Goal: Information Seeking & Learning: Learn about a topic

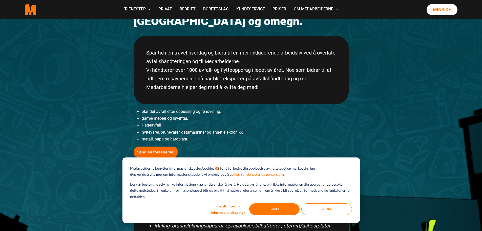
scroll to position [101, 0]
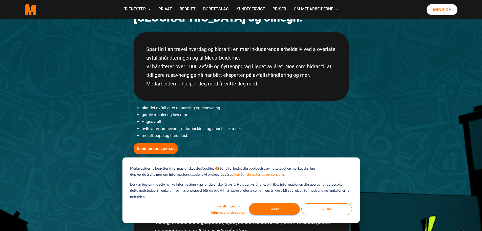
click at [276, 207] on button "Godta" at bounding box center [274, 209] width 51 height 12
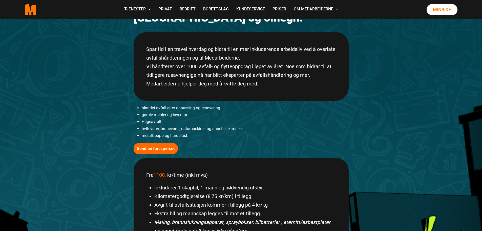
scroll to position [0, 0]
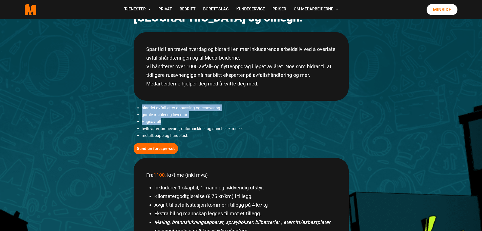
drag, startPoint x: 138, startPoint y: 109, endPoint x: 209, endPoint y: 125, distance: 72.7
click at [208, 124] on ul "blandet avfall etter oppussing og renovering. gamle møbler og inventar. Hageavf…" at bounding box center [241, 121] width 215 height 34
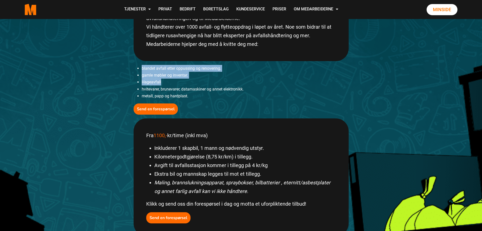
scroll to position [177, 0]
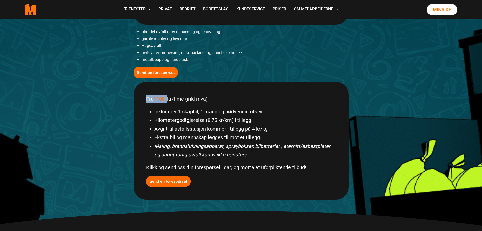
drag, startPoint x: 144, startPoint y: 98, endPoint x: 173, endPoint y: 98, distance: 28.9
click at [171, 97] on div "Fra 1100,- kr/time (inkl mva) Inkluderer 1 skapbil, 1 mann og nødvendig utstyr.…" at bounding box center [241, 140] width 215 height 117
click at [183, 110] on li "Inkluderer 1 skapbil, 1 mann og nødvendig utstyr." at bounding box center [245, 111] width 182 height 9
drag, startPoint x: 165, startPoint y: 103, endPoint x: 190, endPoint y: 100, distance: 24.7
click at [190, 100] on div "Fra 1100,- kr/time (inkl mva) Inkluderer 1 skapbil, 1 mann og nødvendig utstyr.…" at bounding box center [241, 140] width 215 height 117
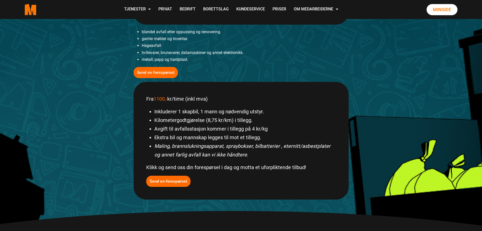
click at [146, 96] on div "Fra 1100,- kr/time (inkl mva) Inkluderer 1 skapbil, 1 mann og nødvendig utstyr.…" at bounding box center [241, 140] width 215 height 117
click at [144, 99] on div "Fra 1100,- kr/time (inkl mva) Inkluderer 1 skapbil, 1 mann og nødvendig utstyr.…" at bounding box center [241, 140] width 215 height 117
drag, startPoint x: 144, startPoint y: 100, endPoint x: 221, endPoint y: 98, distance: 77.5
click at [221, 98] on div "Fra 1100,- kr/time (inkl mva) Inkluderer 1 skapbil, 1 mann og nødvendig utstyr.…" at bounding box center [241, 140] width 215 height 117
drag, startPoint x: 198, startPoint y: 114, endPoint x: 215, endPoint y: 112, distance: 16.9
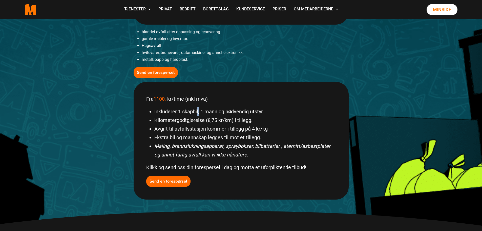
click at [201, 113] on li "Inkluderer 1 skapbil, 1 mann og nødvendig utstyr." at bounding box center [245, 111] width 182 height 9
drag, startPoint x: 215, startPoint y: 112, endPoint x: 232, endPoint y: 112, distance: 16.7
click at [232, 112] on li "Inkluderer 1 skapbil, 1 mann og nødvendig utstyr." at bounding box center [245, 111] width 182 height 9
drag, startPoint x: 251, startPoint y: 112, endPoint x: 268, endPoint y: 110, distance: 17.0
click at [268, 110] on li "Inkluderer 1 skapbil, 1 mann og nødvendig utstyr." at bounding box center [245, 111] width 182 height 9
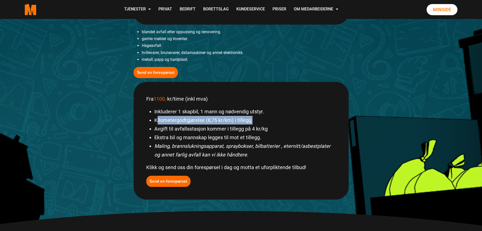
drag, startPoint x: 191, startPoint y: 121, endPoint x: 263, endPoint y: 119, distance: 72.7
click at [263, 119] on li "Kilometergodtgjørelse (8,75 kr/km) i tillegg." at bounding box center [245, 120] width 182 height 9
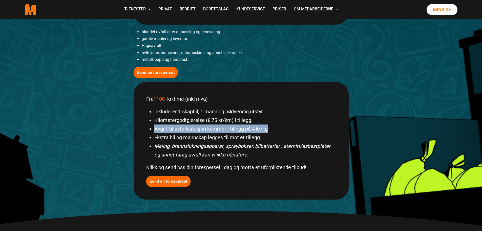
drag, startPoint x: 151, startPoint y: 127, endPoint x: 283, endPoint y: 127, distance: 132.1
click at [283, 127] on li "Avgift til avfallsstasjon kommer i tillegg på 4 kr/kg" at bounding box center [245, 128] width 182 height 9
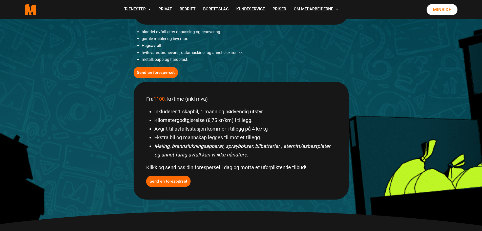
drag, startPoint x: 162, startPoint y: 135, endPoint x: 267, endPoint y: 132, distance: 105.1
click at [267, 132] on div "Fra 1100,- kr/time (inkl mva) Inkluderer 1 skapbil, 1 mann og nødvendig utstyr.…" at bounding box center [241, 140] width 215 height 117
drag, startPoint x: 267, startPoint y: 136, endPoint x: 260, endPoint y: 137, distance: 6.9
click at [267, 137] on li "Ekstra bil og mannskap legges til mot et tillegg." at bounding box center [245, 137] width 182 height 9
drag, startPoint x: 171, startPoint y: 142, endPoint x: 225, endPoint y: 141, distance: 53.7
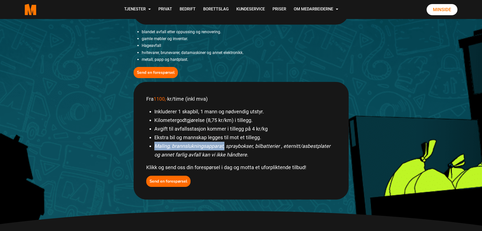
click at [225, 141] on ul "Inkluderer 1 skapbil, 1 mann og nødvendig utstyr. Kilometergodtgjørelse (8,75 k…" at bounding box center [241, 133] width 190 height 52
drag, startPoint x: 209, startPoint y: 151, endPoint x: 236, endPoint y: 151, distance: 27.8
click at [207, 152] on em "Maling, brannslukningsapparat, spraybokser, bilbatterier , eternitt/asbestplate…" at bounding box center [242, 150] width 176 height 15
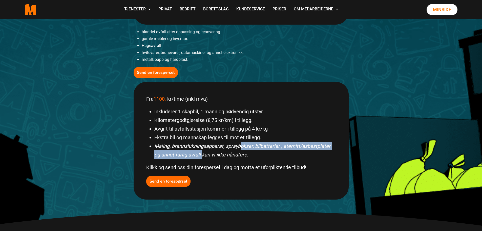
drag, startPoint x: 255, startPoint y: 148, endPoint x: 186, endPoint y: 154, distance: 69.1
click at [193, 152] on li "Maling, brannslukningsapparat, spraybokser, bilbatterier , eternitt/asbestplate…" at bounding box center [245, 149] width 182 height 17
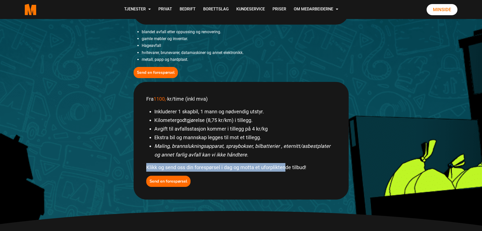
drag, startPoint x: 264, startPoint y: 167, endPoint x: 285, endPoint y: 167, distance: 21.5
click at [285, 167] on div "Fra 1100,- kr/time (inkl mva) Inkluderer 1 skapbil, 1 mann og nødvendig utstyr.…" at bounding box center [241, 140] width 215 height 117
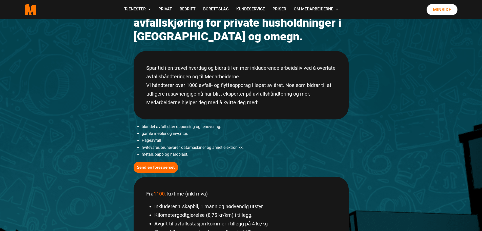
scroll to position [25, 0]
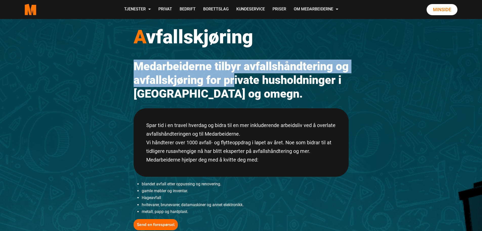
drag, startPoint x: 115, startPoint y: 71, endPoint x: 280, endPoint y: 90, distance: 166.9
click at [278, 88] on div "A vfallskjøring Medarbeiderne tilbyr avfallshåndtering og avfallskjøring for pr…" at bounding box center [241, 206] width 482 height 424
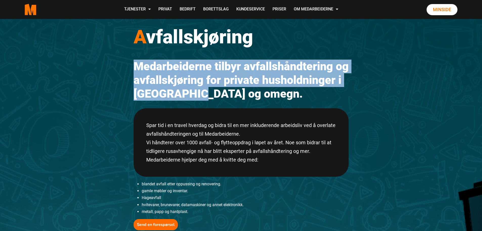
click at [272, 100] on h2 "Medarbeiderne tilbyr avfallshåndtering og avfallskjøring for private husholdnin…" at bounding box center [241, 79] width 215 height 41
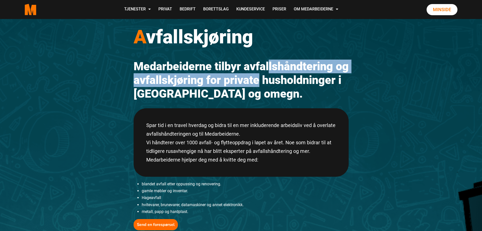
drag, startPoint x: 297, startPoint y: 71, endPoint x: 209, endPoint y: 84, distance: 89.3
click at [308, 76] on h2 "Medarbeiderne tilbyr avfallshåndtering og avfallskjøring for private husholdnin…" at bounding box center [241, 79] width 215 height 41
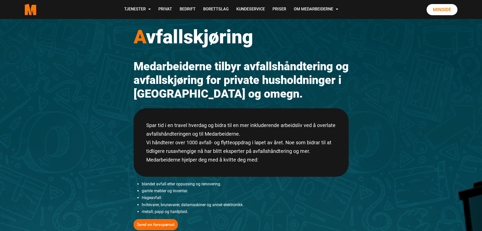
drag, startPoint x: 169, startPoint y: 87, endPoint x: 203, endPoint y: 102, distance: 36.5
click at [195, 91] on h2 "Medarbeiderne tilbyr avfallshåndtering og avfallskjøring for private husholdnin…" at bounding box center [241, 79] width 215 height 41
drag, startPoint x: 202, startPoint y: 102, endPoint x: 280, endPoint y: 98, distance: 77.3
click at [243, 103] on div "A vfallskjøring Medarbeiderne tilbyr avfallshåndtering og avfallskjøring for pr…" at bounding box center [241, 184] width 223 height 341
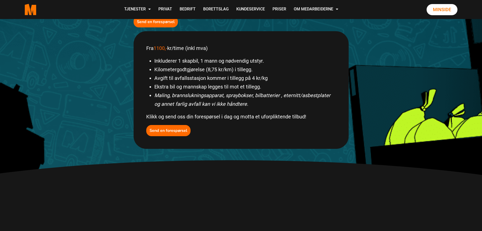
scroll to position [101, 0]
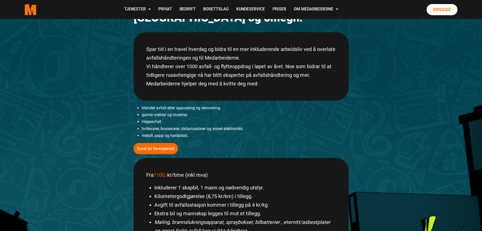
click at [211, 182] on div "Fra 1100,- kr/time (inkl mva) Inkluderer 1 skapbil, 1 mann og nødvendig utstyr.…" at bounding box center [241, 216] width 215 height 117
drag, startPoint x: 179, startPoint y: 173, endPoint x: 169, endPoint y: 172, distance: 10.9
click at [170, 172] on p "Fra 1100,- kr/time (inkl mva)" at bounding box center [241, 174] width 190 height 9
click at [156, 173] on span "1100,-" at bounding box center [161, 175] width 14 height 6
drag, startPoint x: 170, startPoint y: 173, endPoint x: 196, endPoint y: 174, distance: 26.1
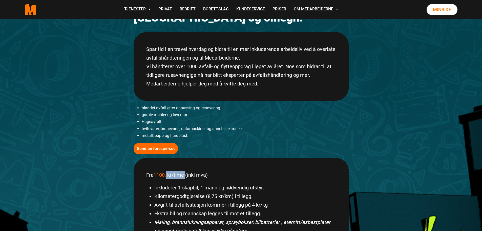
click at [191, 174] on p "Fra 1100,- kr/time (inkl mva)" at bounding box center [241, 174] width 190 height 9
drag, startPoint x: 143, startPoint y: 105, endPoint x: 201, endPoint y: 120, distance: 59.9
click at [195, 111] on ul "blandet avfall etter oppussing og renovering. gamle møbler og inventar. Hageavf…" at bounding box center [241, 121] width 215 height 34
click at [194, 123] on li "Hageavfall" at bounding box center [245, 121] width 207 height 7
drag, startPoint x: 188, startPoint y: 121, endPoint x: 182, endPoint y: 123, distance: 5.8
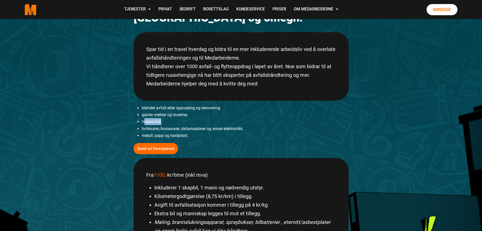
click at [187, 122] on li "Hageavfall" at bounding box center [245, 121] width 207 height 7
drag, startPoint x: 163, startPoint y: 128, endPoint x: 206, endPoint y: 133, distance: 43.8
click at [206, 133] on ul "blandet avfall etter oppussing og renovering. gamle møbler og inventar. Hageavf…" at bounding box center [241, 121] width 215 height 34
drag, startPoint x: 146, startPoint y: 118, endPoint x: 176, endPoint y: 124, distance: 31.2
click at [176, 124] on ul "blandet avfall etter oppussing og renovering. gamle møbler og inventar. Hageavf…" at bounding box center [241, 121] width 215 height 34
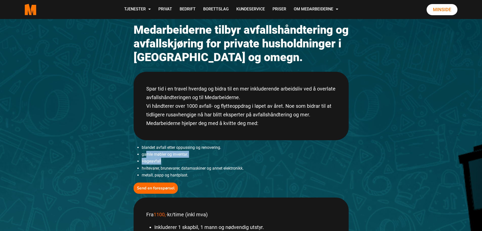
scroll to position [0, 0]
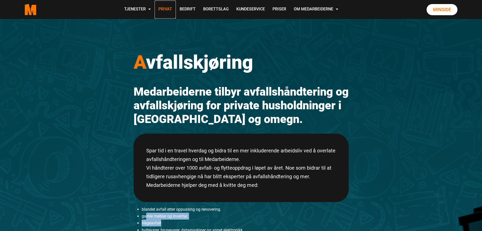
click at [168, 9] on link "Privat" at bounding box center [165, 10] width 21 height 18
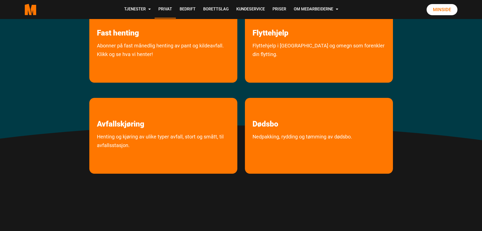
scroll to position [127, 0]
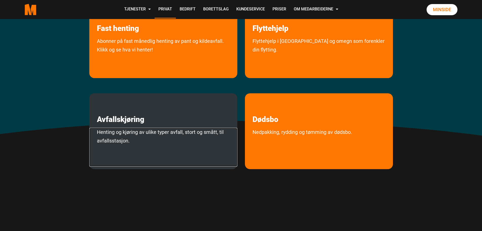
click at [133, 137] on link "Henting og kjøring av ulike typer avfall, stort og smått, til avfallsstasjon." at bounding box center [163, 147] width 148 height 39
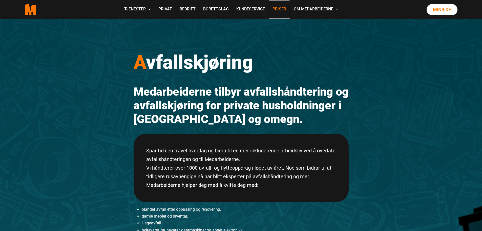
click at [285, 11] on link "Priser" at bounding box center [279, 10] width 21 height 18
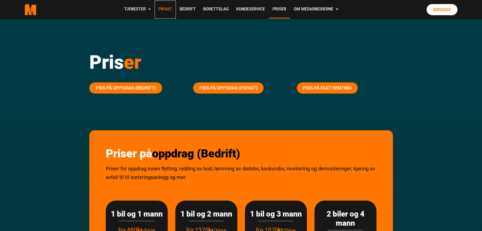
click at [165, 10] on link "Privat" at bounding box center [165, 10] width 21 height 18
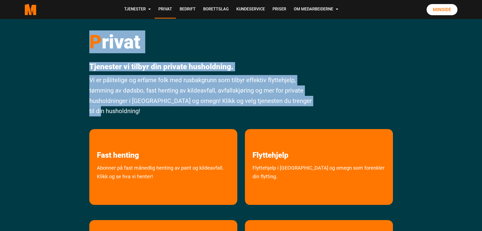
drag, startPoint x: 100, startPoint y: 96, endPoint x: 65, endPoint y: 71, distance: 43.4
click at [59, 57] on div "P rivat Tjenester vi tilbyr din private husholdning. Vi er pålitelige og erfarn…" at bounding box center [241, 161] width 482 height 284
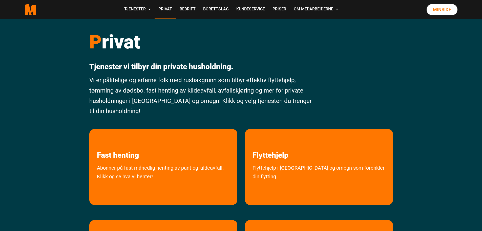
click at [68, 92] on div "P rivat Tjenester vi tilbyr din private husholdning. Vi er pålitelige og erfarn…" at bounding box center [241, 161] width 482 height 284
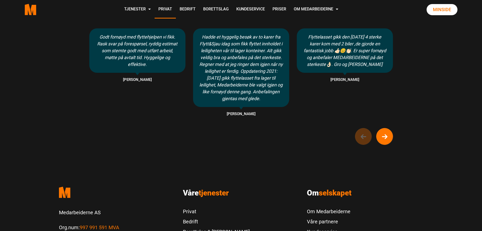
scroll to position [481, 0]
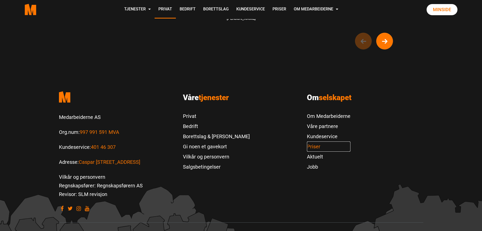
click at [313, 145] on link "Priser" at bounding box center [329, 146] width 44 height 10
